Goal: Feedback & Contribution: Leave review/rating

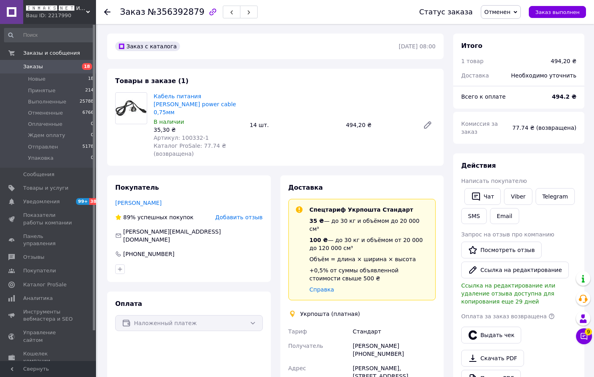
click at [234, 214] on span "Добавить отзыв" at bounding box center [238, 217] width 47 height 6
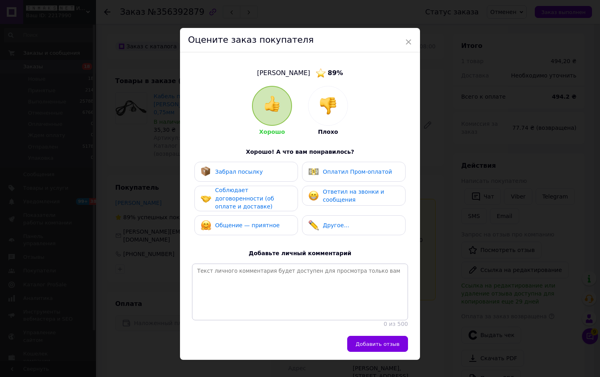
click at [323, 112] on img at bounding box center [328, 106] width 18 height 18
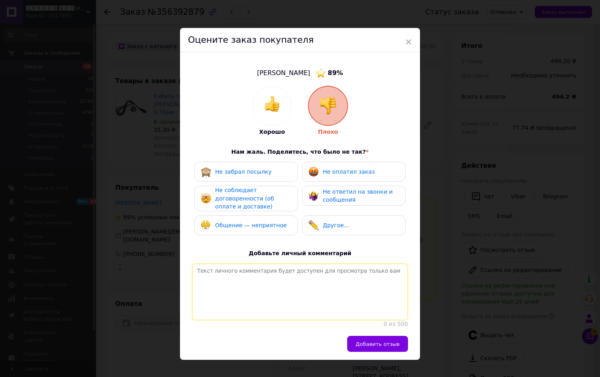
click at [266, 264] on textarea at bounding box center [300, 292] width 216 height 57
paste textarea "Шановний покупець, Будь ласка перестаньте розказувати що і кому робити, Мати сп…"
type textarea "Шановний покупець, Будь ласка перестаньте розказувати що і кому робити, Мати сп…"
paste textarea "Шановний покупець, Будь ласка перестаньте розказувати що і кому робити, Мати сп…"
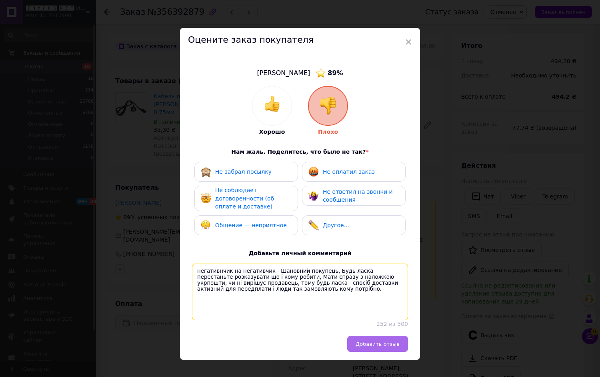
type textarea "негативнчик на негативчик - Шановний покупець, Будь ласка перестаньте розказува…"
click at [376, 347] on span "Добавить отзыв" at bounding box center [377, 344] width 44 height 6
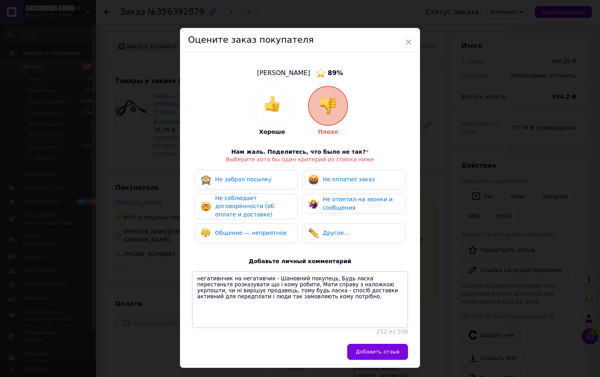
click at [260, 202] on span "Не соблюдает договоренности (об оплате и доставке)" at bounding box center [244, 206] width 59 height 23
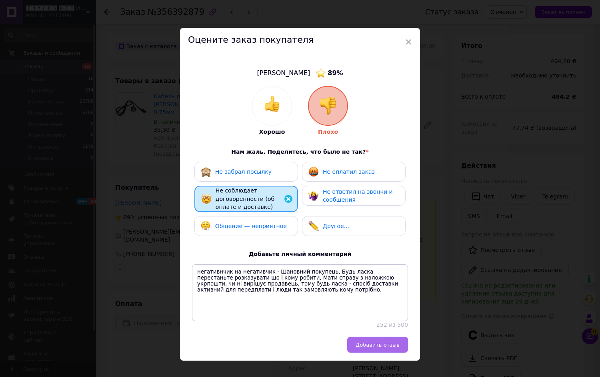
click at [375, 353] on button "Добавить отзыв" at bounding box center [377, 345] width 61 height 16
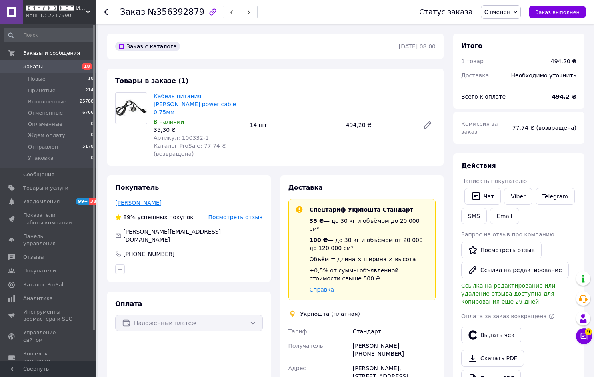
click at [142, 200] on link "[PERSON_NAME]" at bounding box center [138, 203] width 46 height 6
